Goal: Entertainment & Leisure: Consume media (video, audio)

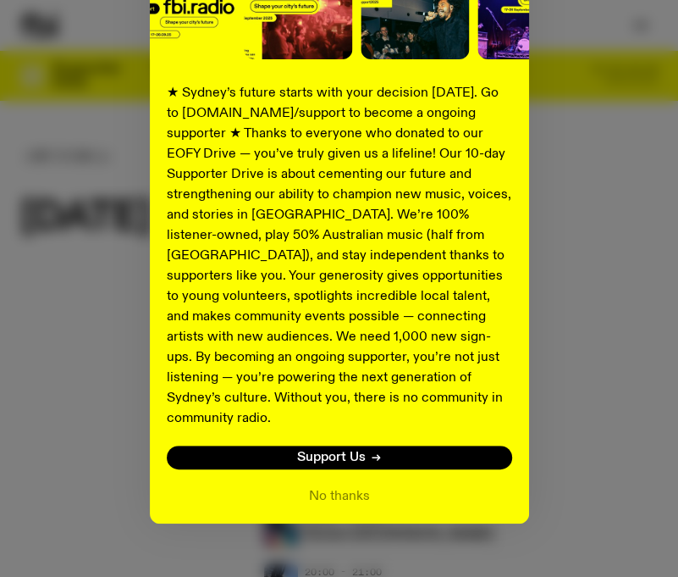
scroll to position [261, 0]
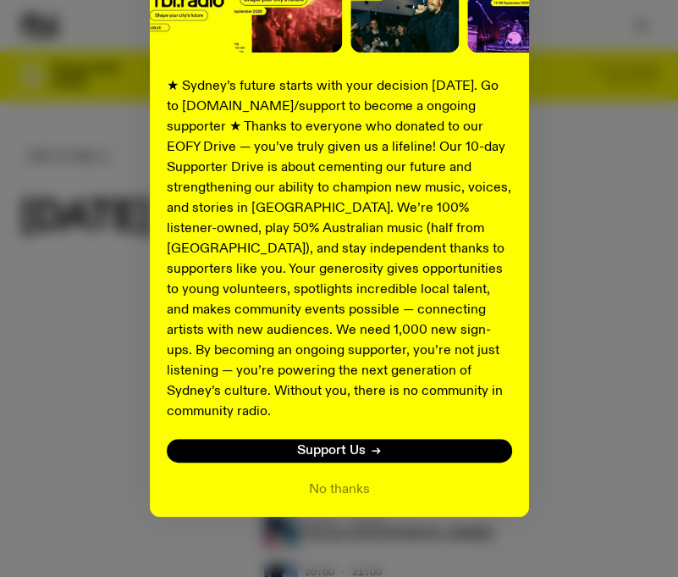
click at [342, 479] on button "No thanks" at bounding box center [339, 489] width 61 height 20
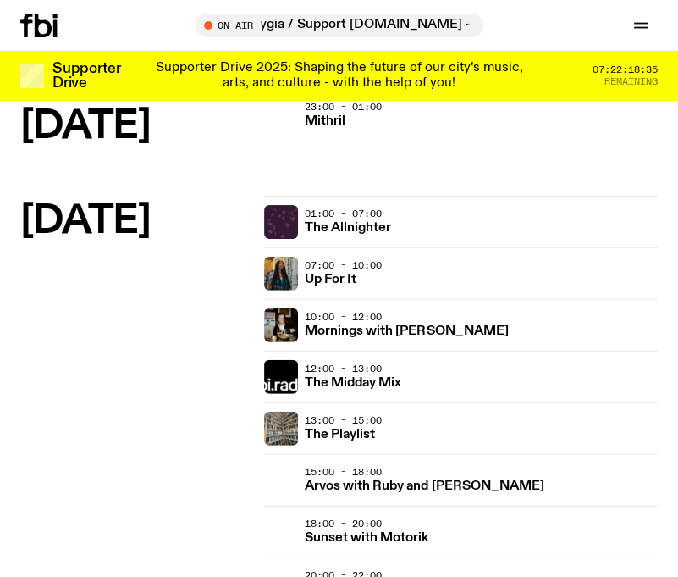
scroll to position [2286, 0]
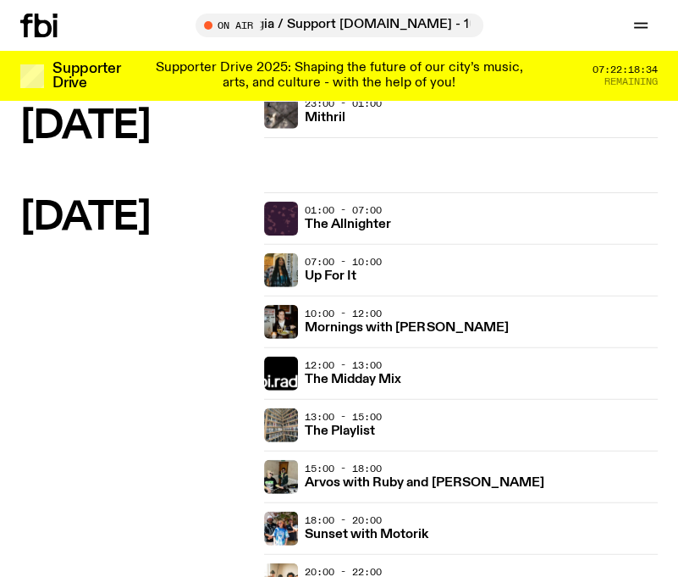
click at [441, 322] on h3 "Mornings with [PERSON_NAME]" at bounding box center [406, 328] width 203 height 13
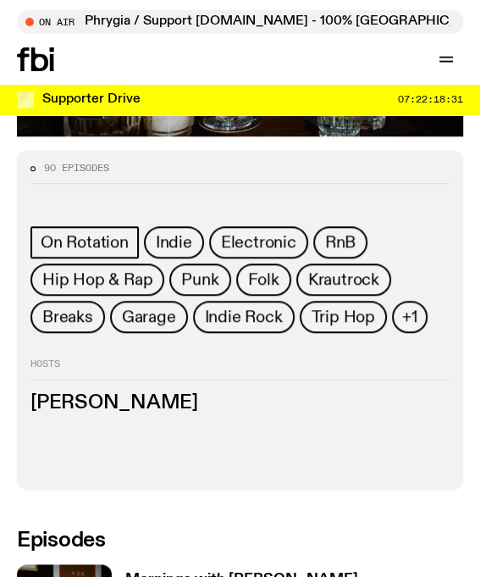
scroll to position [762, 0]
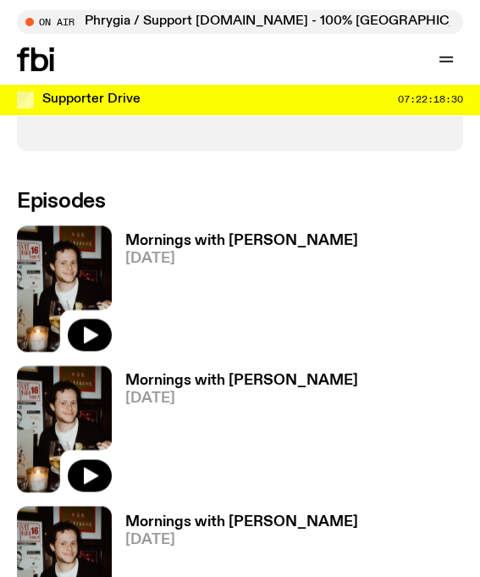
click at [103, 318] on button "button" at bounding box center [90, 334] width 44 height 32
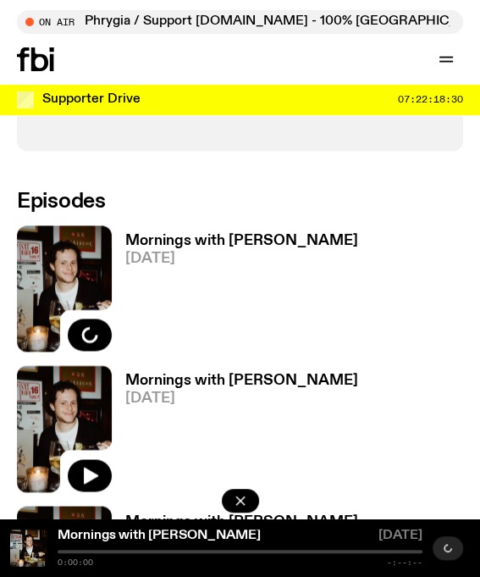
click at [196, 234] on h3 "Mornings with [PERSON_NAME]" at bounding box center [241, 241] width 233 height 14
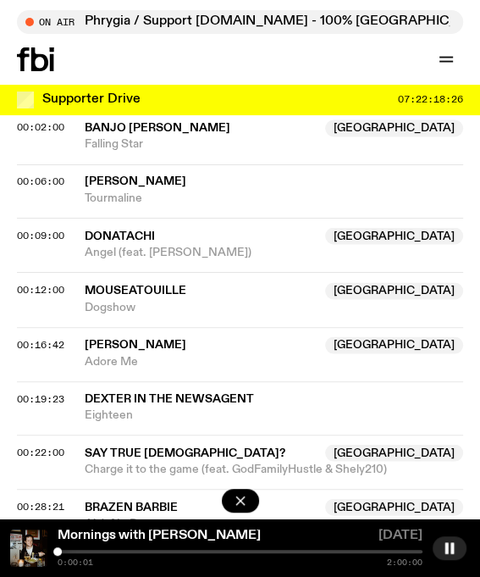
scroll to position [1016, 0]
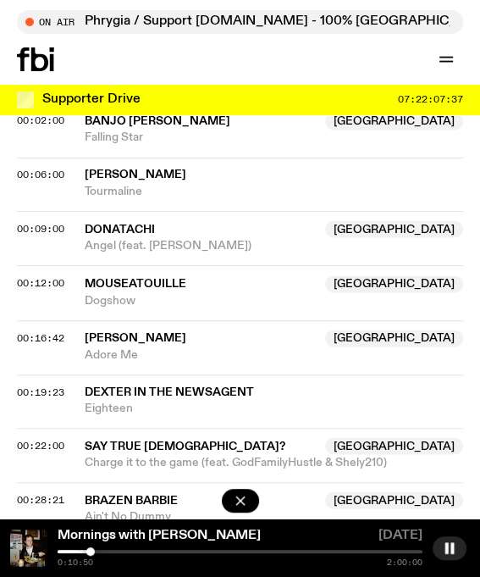
click at [450, 549] on icon "button" at bounding box center [450, 548] width 14 height 14
click at [454, 543] on icon "button" at bounding box center [450, 548] width 14 height 14
click at [447, 545] on rect "button" at bounding box center [446, 547] width 3 height 11
